Goal: Task Accomplishment & Management: Use online tool/utility

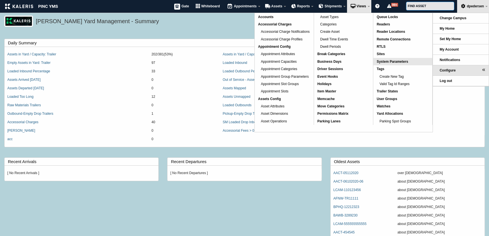
click at [399, 61] on span "System Parameters" at bounding box center [392, 62] width 31 height 4
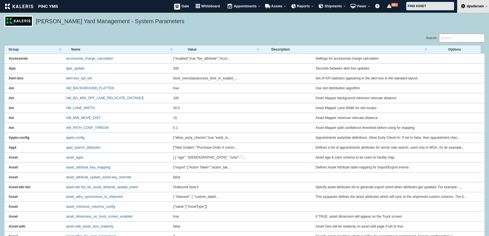
click at [455, 37] on input "Search:" at bounding box center [462, 38] width 46 height 9
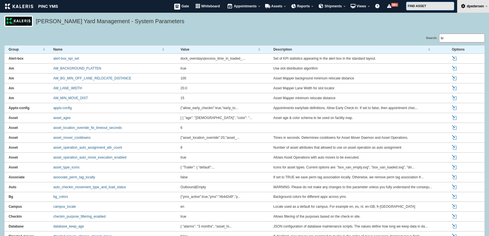
type input "l"
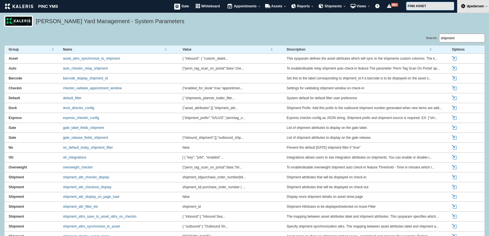
type input "shipment"
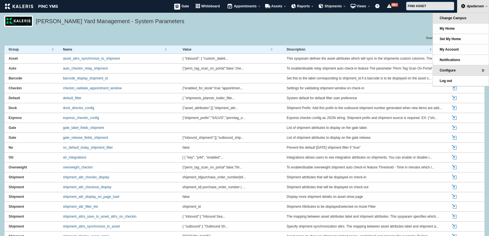
click at [461, 19] on span "Change Campus" at bounding box center [453, 18] width 27 height 4
